Goal: Entertainment & Leisure: Consume media (video, audio)

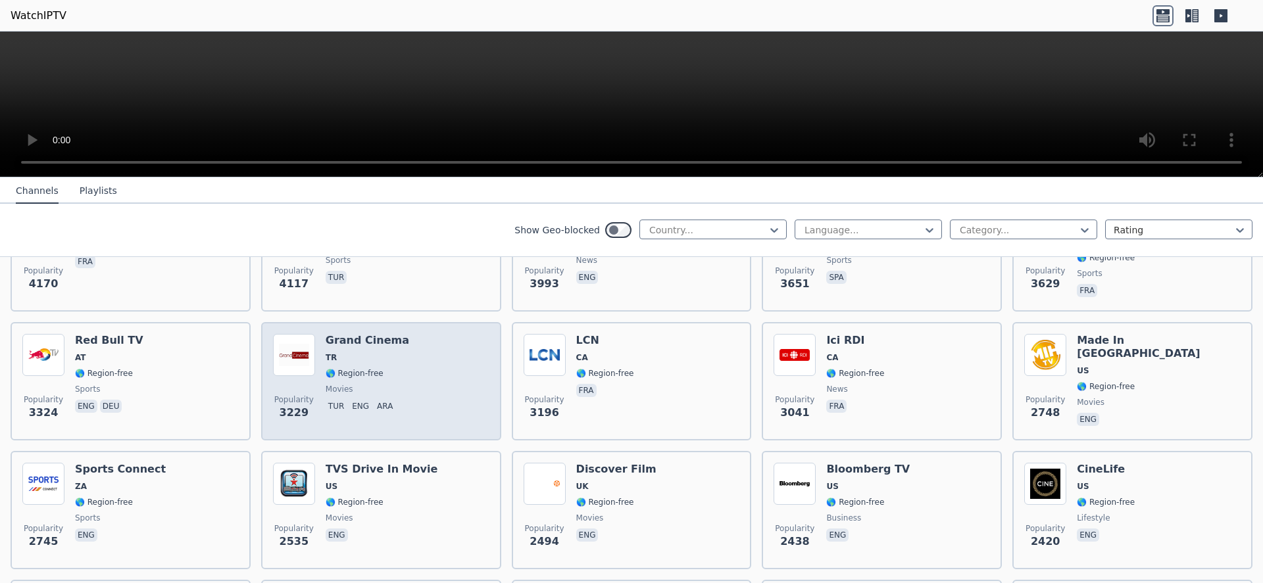
scroll to position [364, 0]
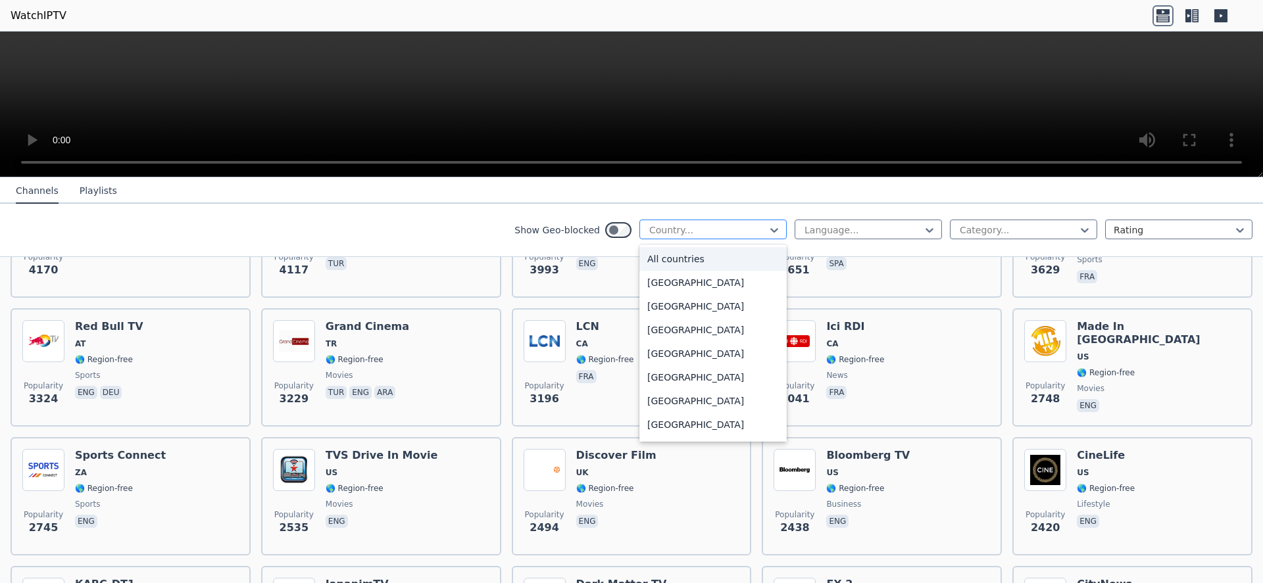
click at [720, 229] on div at bounding box center [708, 230] width 120 height 13
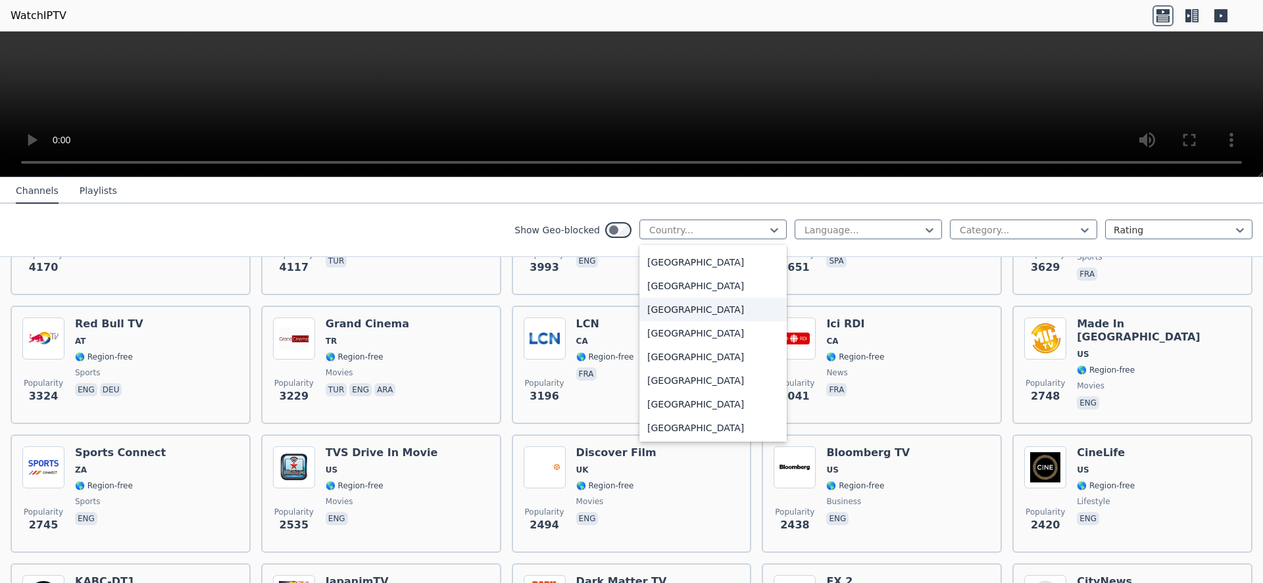
scroll to position [3846, 0]
click at [691, 429] on div "[GEOGRAPHIC_DATA]" at bounding box center [712, 428] width 147 height 24
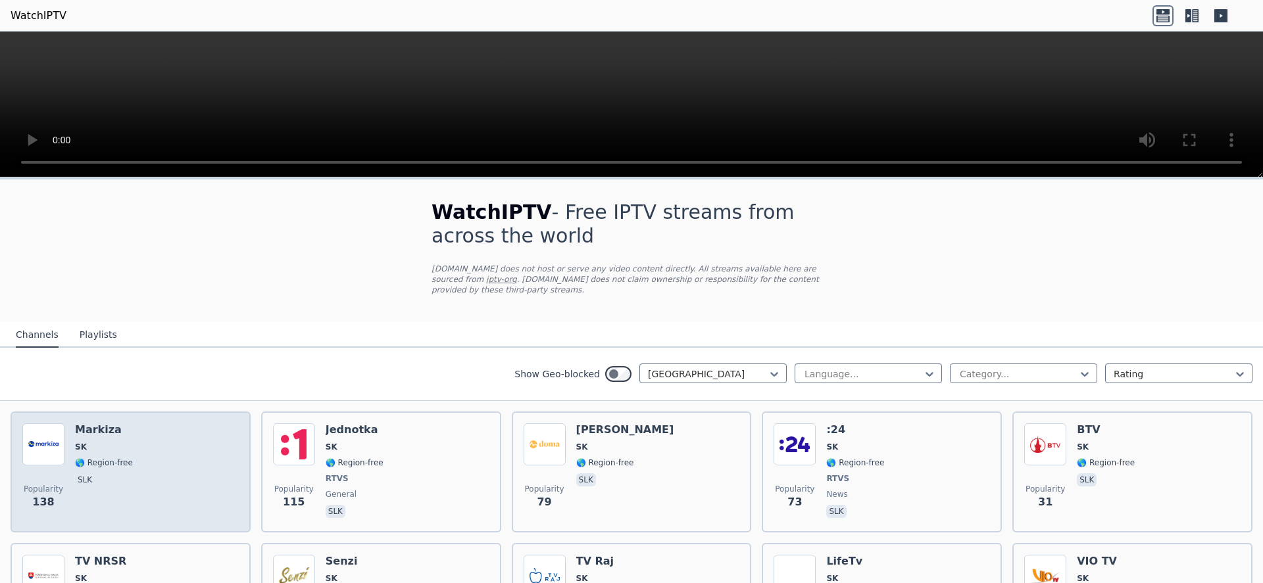
click at [105, 433] on h6 "Markiza" at bounding box center [104, 429] width 58 height 13
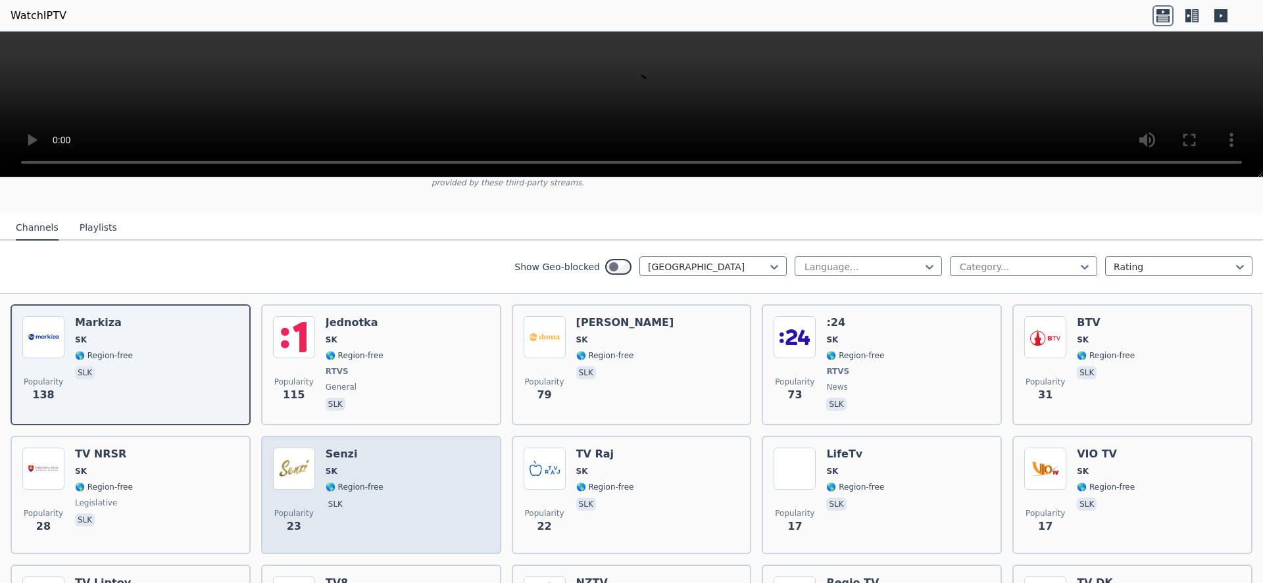
scroll to position [170, 0]
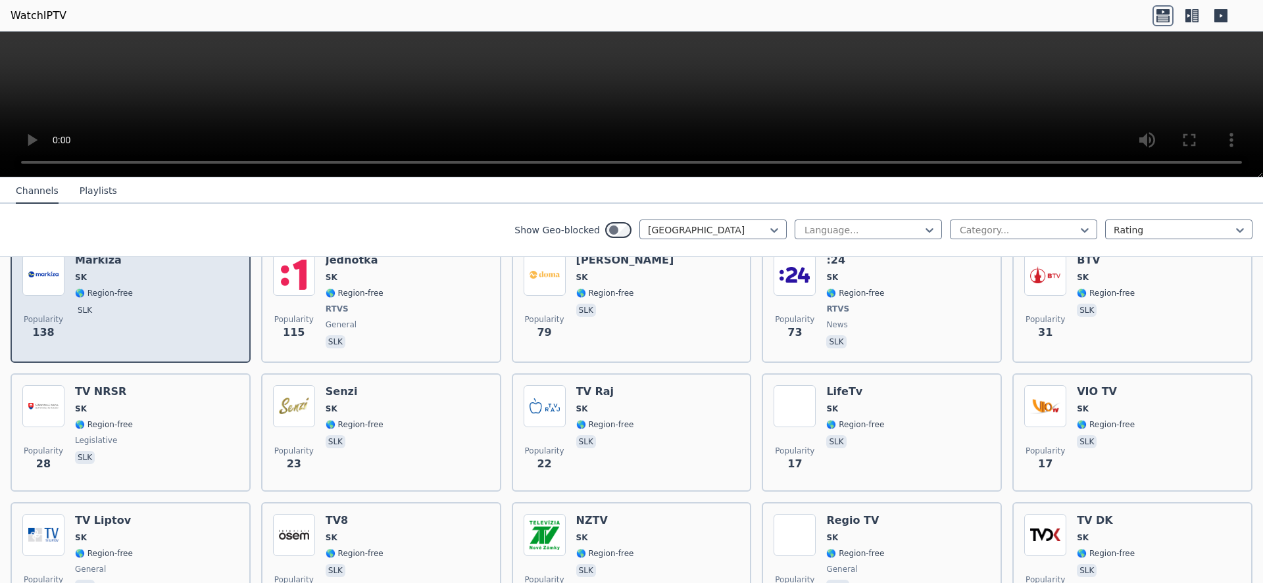
click at [114, 324] on div "Markiza SK 🌎 Region-free slk" at bounding box center [104, 302] width 58 height 97
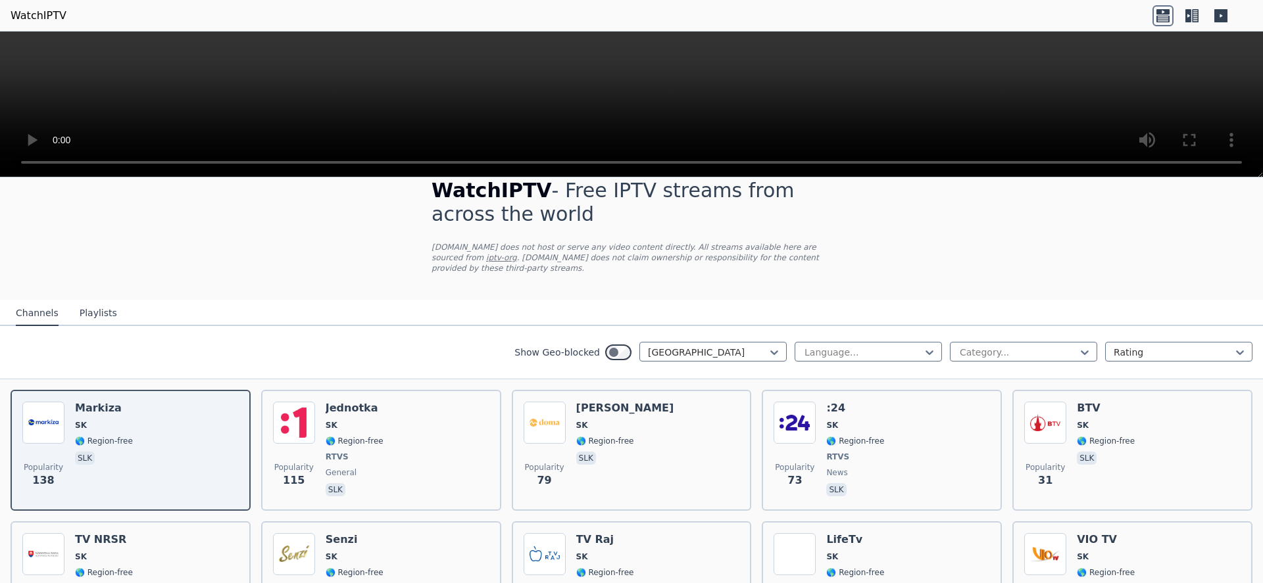
scroll to position [0, 0]
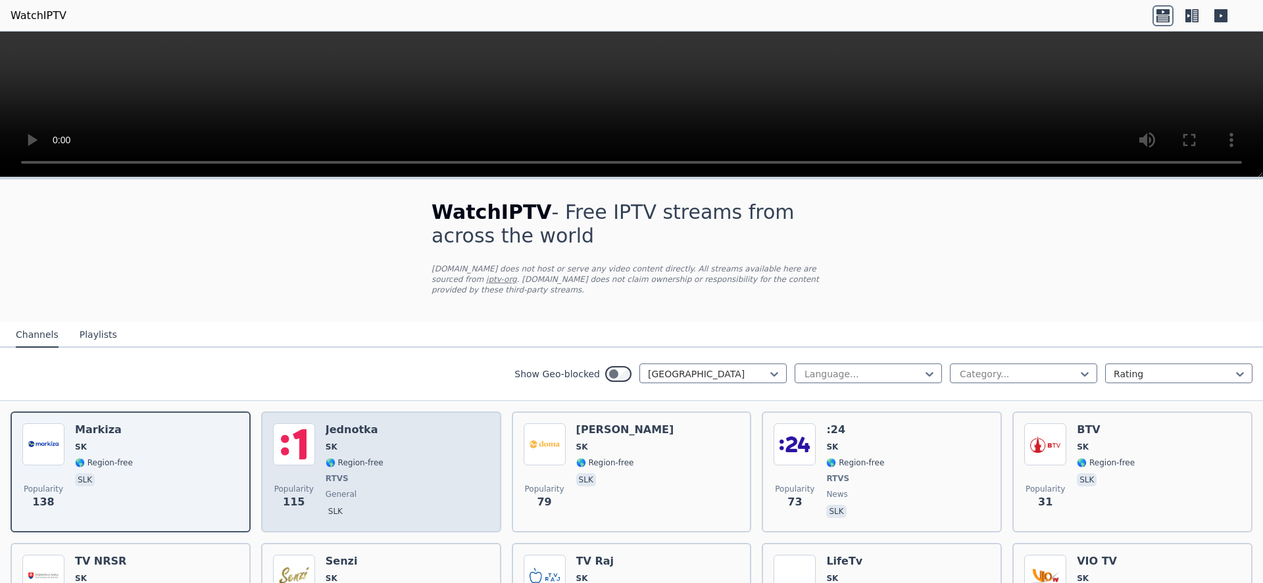
click at [426, 484] on div "Popularity 115 Jednotka SK 🌎 Region-free RTVS general slk" at bounding box center [381, 471] width 216 height 97
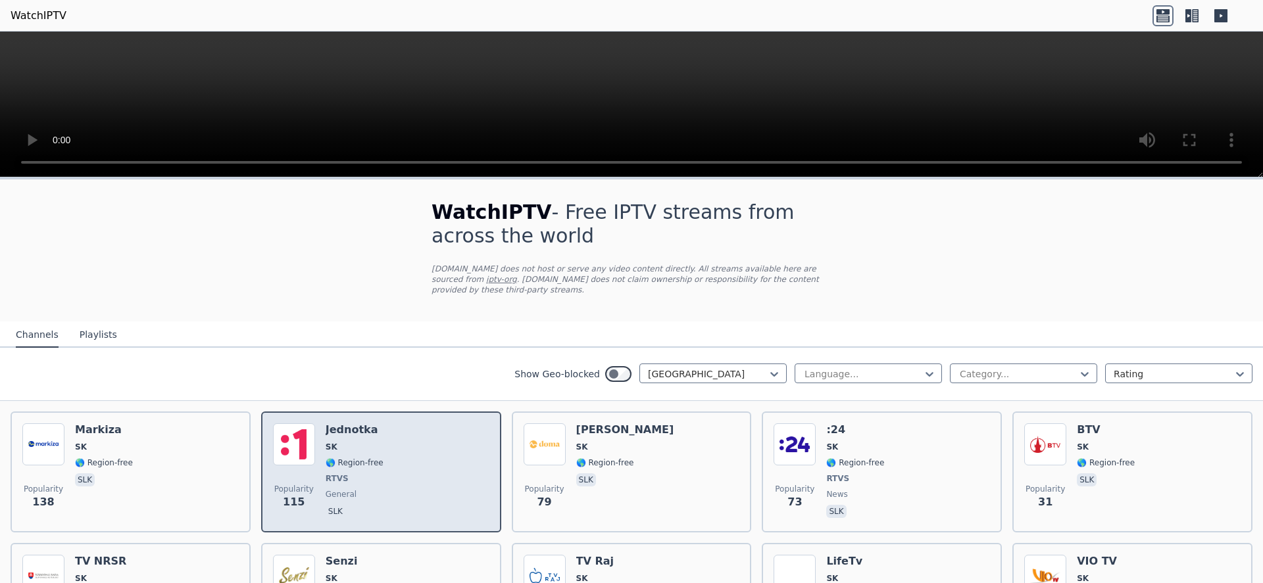
click at [427, 484] on div "Popularity 115 Jednotka SK 🌎 Region-free RTVS general slk" at bounding box center [381, 471] width 216 height 97
click at [425, 485] on div "Popularity 115 Jednotka SK 🌎 Region-free RTVS general slk" at bounding box center [381, 471] width 216 height 97
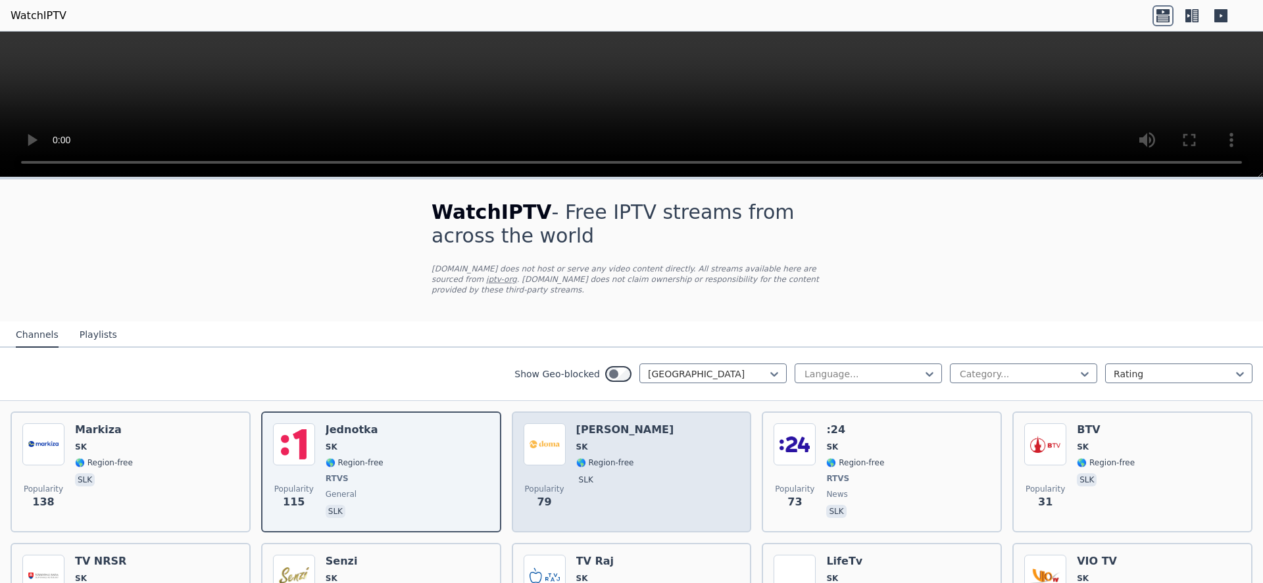
click at [648, 470] on div "Popularity 79 Markiza Doma SK 🌎 Region-free slk" at bounding box center [631, 471] width 216 height 97
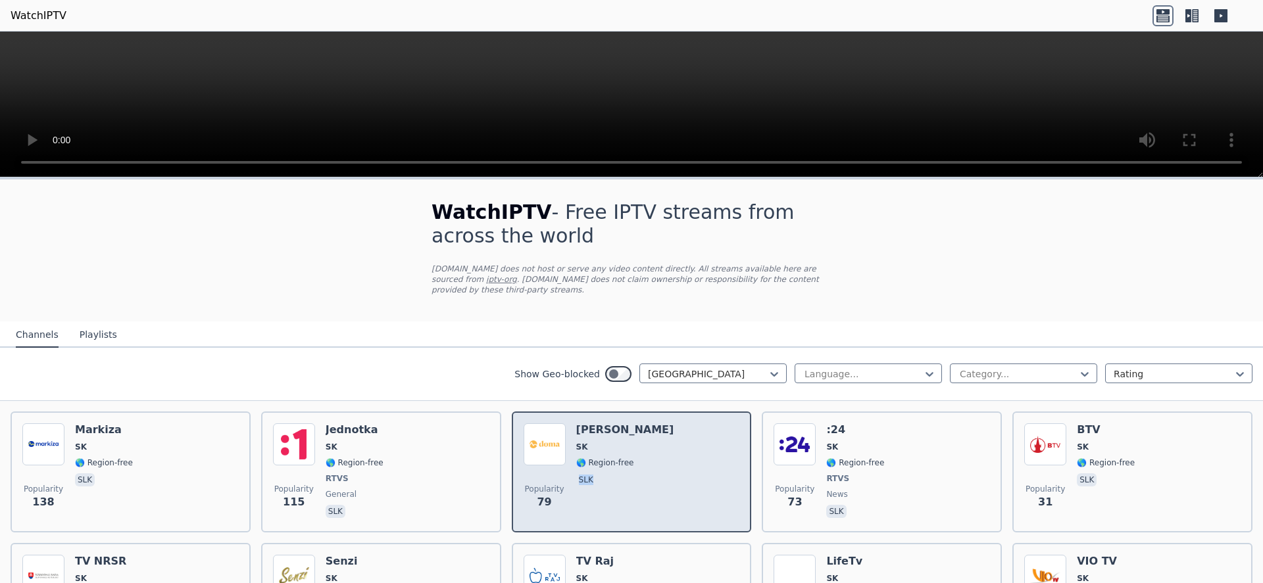
click at [647, 470] on div "Popularity 79 Markiza Doma SK 🌎 Region-free slk" at bounding box center [631, 471] width 216 height 97
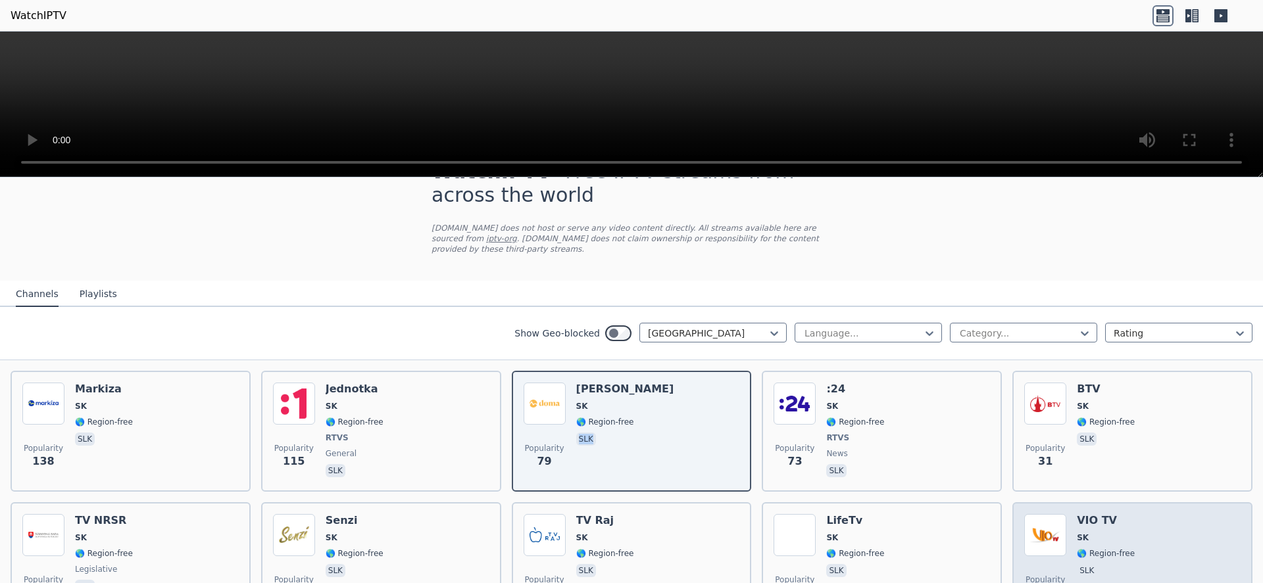
scroll to position [222, 0]
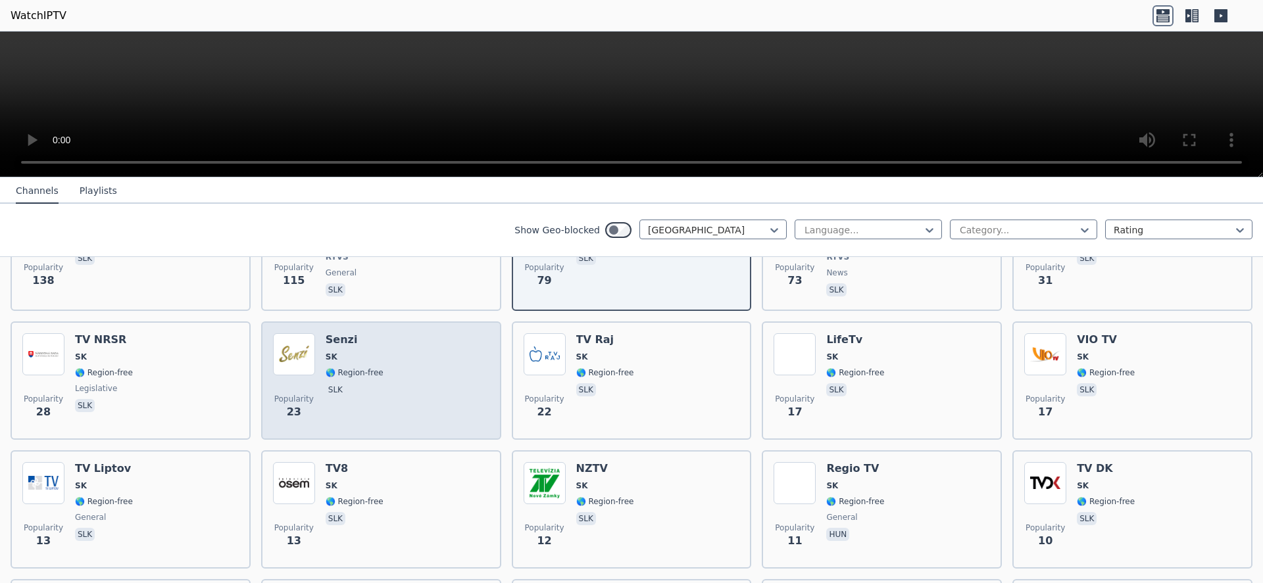
click at [390, 375] on div "Popularity 23 Senzi SK 🌎 Region-free slk" at bounding box center [381, 380] width 216 height 95
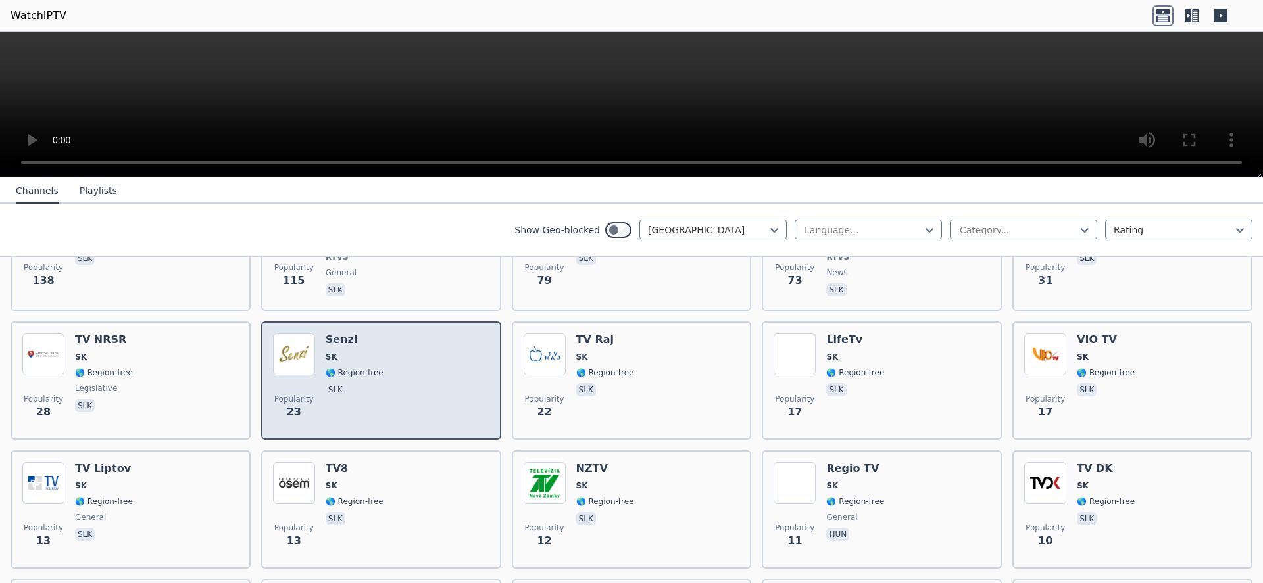
click at [392, 374] on div "Popularity 23 Senzi SK 🌎 Region-free slk" at bounding box center [381, 380] width 216 height 95
click at [393, 374] on div "Popularity 23 Senzi SK 🌎 Region-free slk" at bounding box center [381, 380] width 216 height 95
